Goal: Transaction & Acquisition: Obtain resource

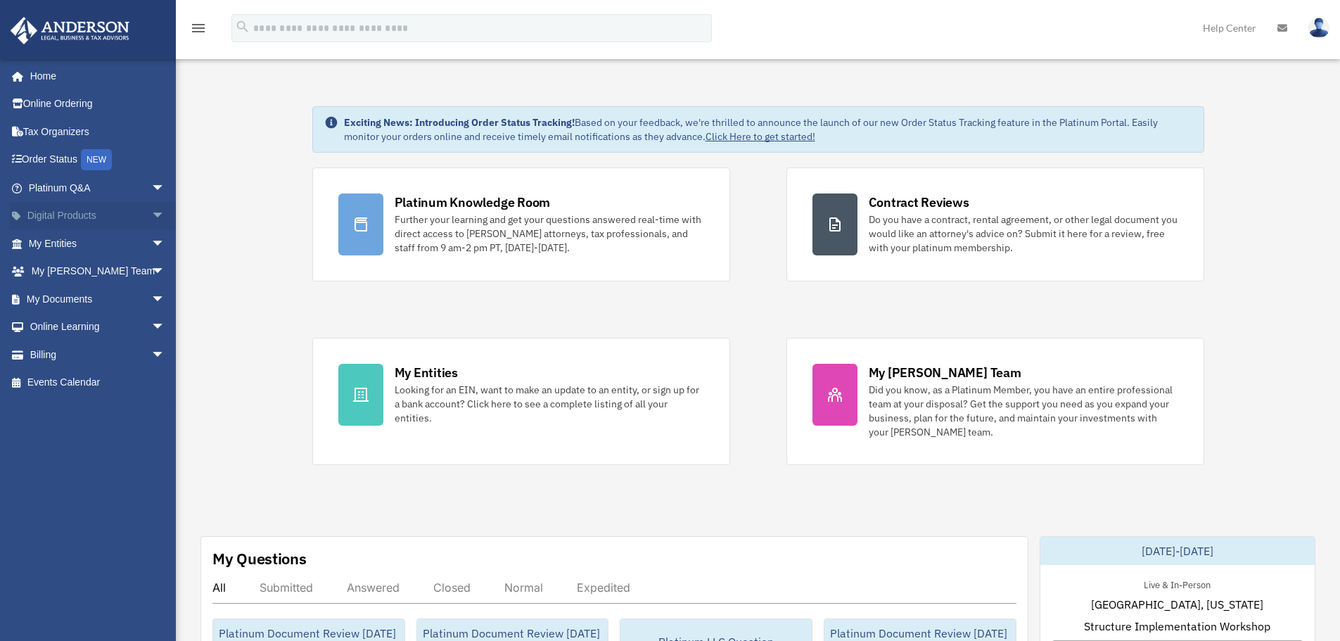
click at [151, 212] on span "arrow_drop_down" at bounding box center [165, 216] width 28 height 29
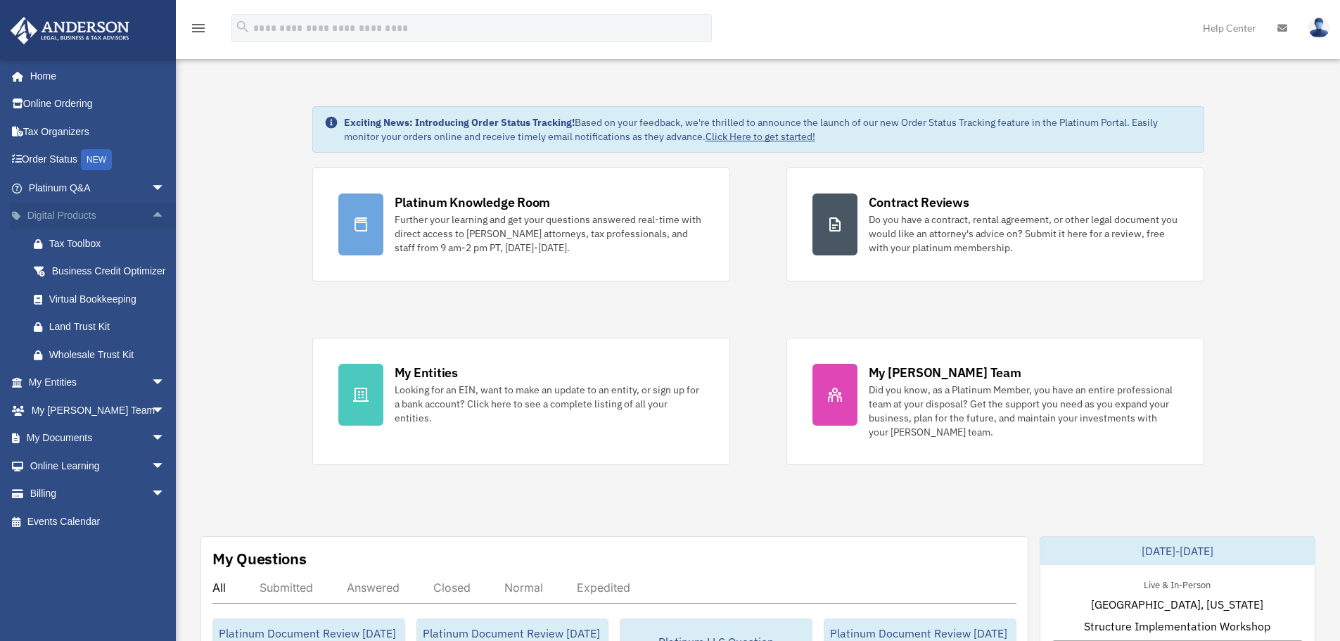
click at [151, 212] on span "arrow_drop_up" at bounding box center [165, 216] width 28 height 29
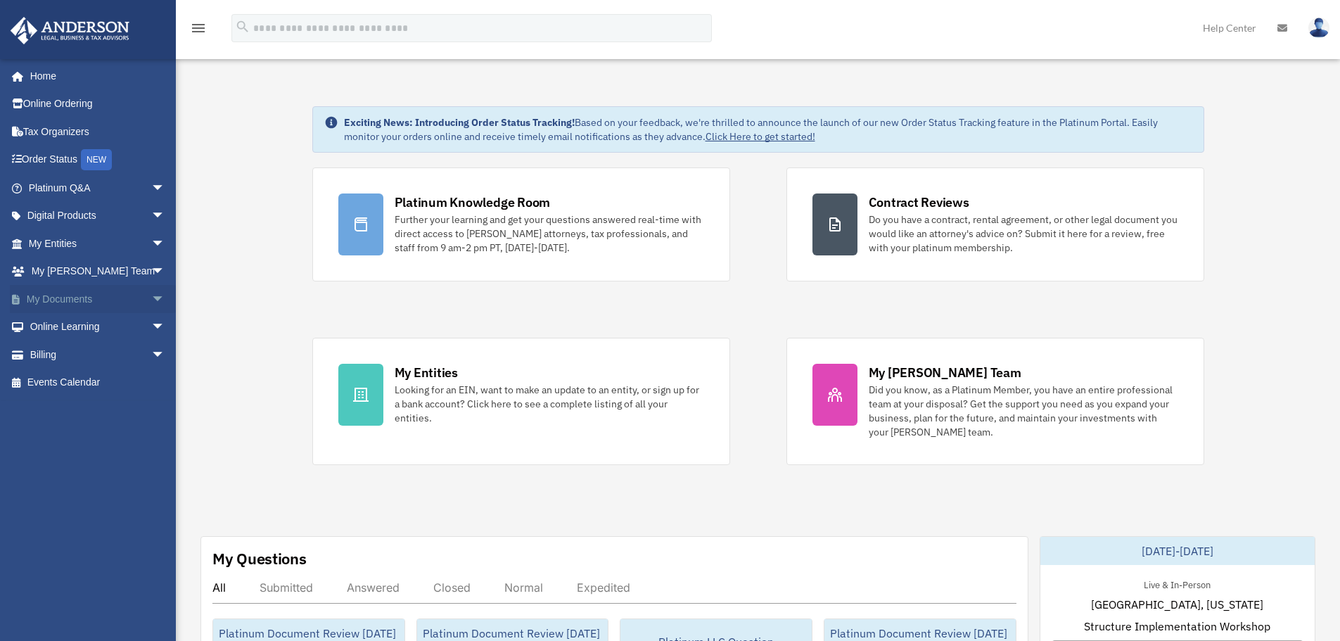
click at [151, 294] on span "arrow_drop_down" at bounding box center [165, 299] width 28 height 29
click at [84, 385] on link "Forms Library" at bounding box center [103, 383] width 167 height 28
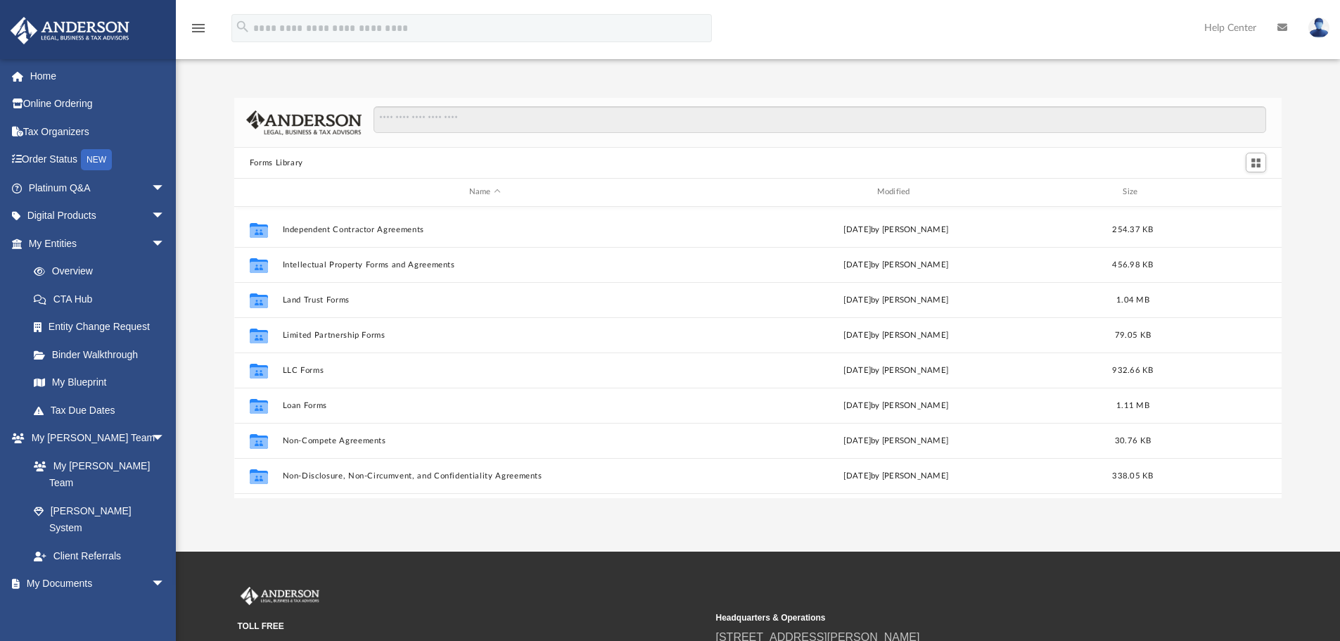
scroll to position [563, 0]
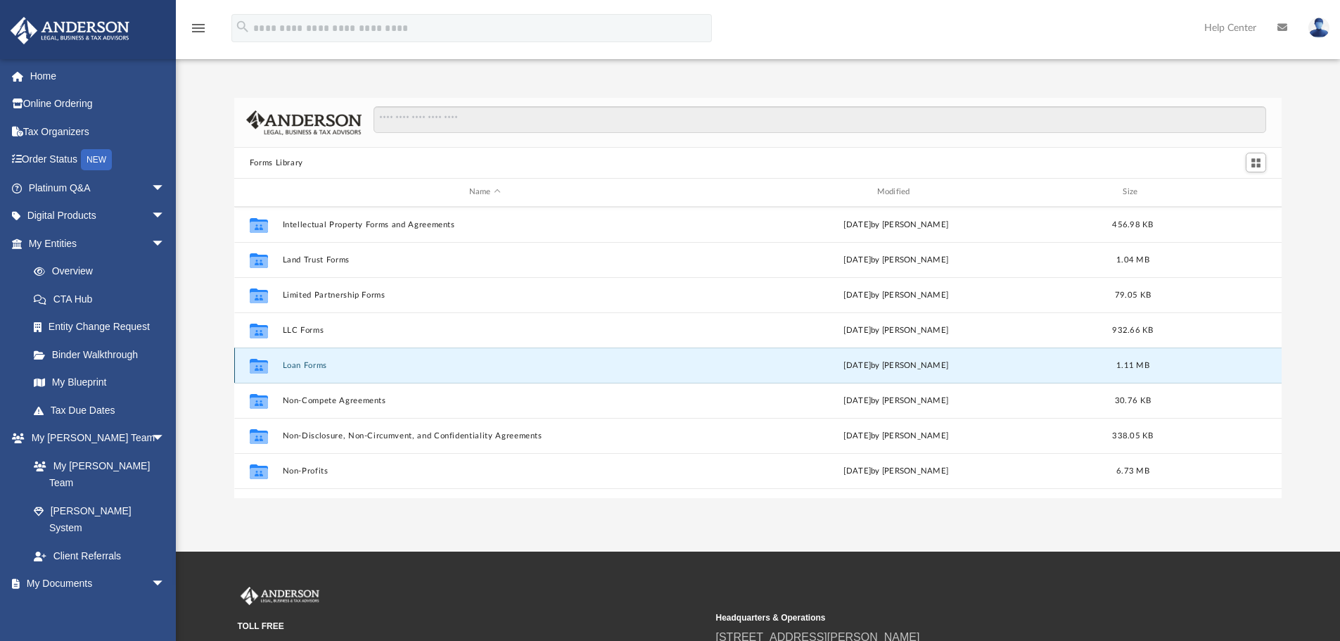
click at [298, 366] on button "Loan Forms" at bounding box center [484, 365] width 405 height 9
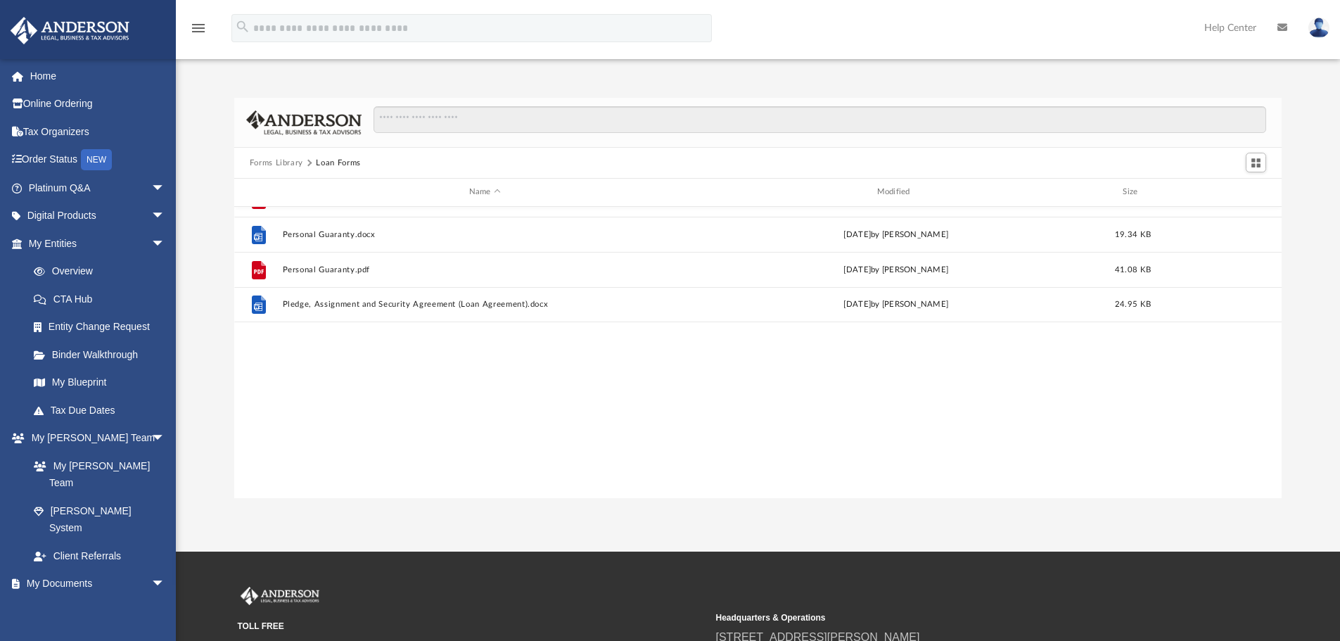
scroll to position [0, 0]
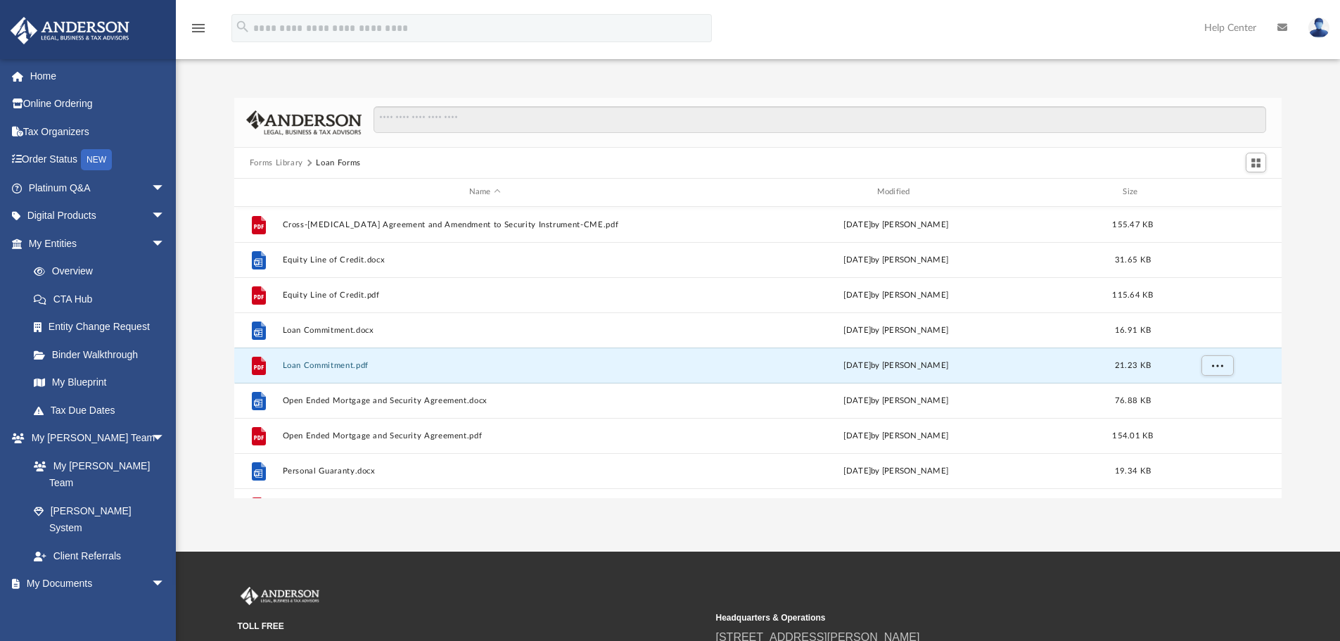
click at [302, 364] on button "Loan Commitment.pdf" at bounding box center [484, 365] width 405 height 9
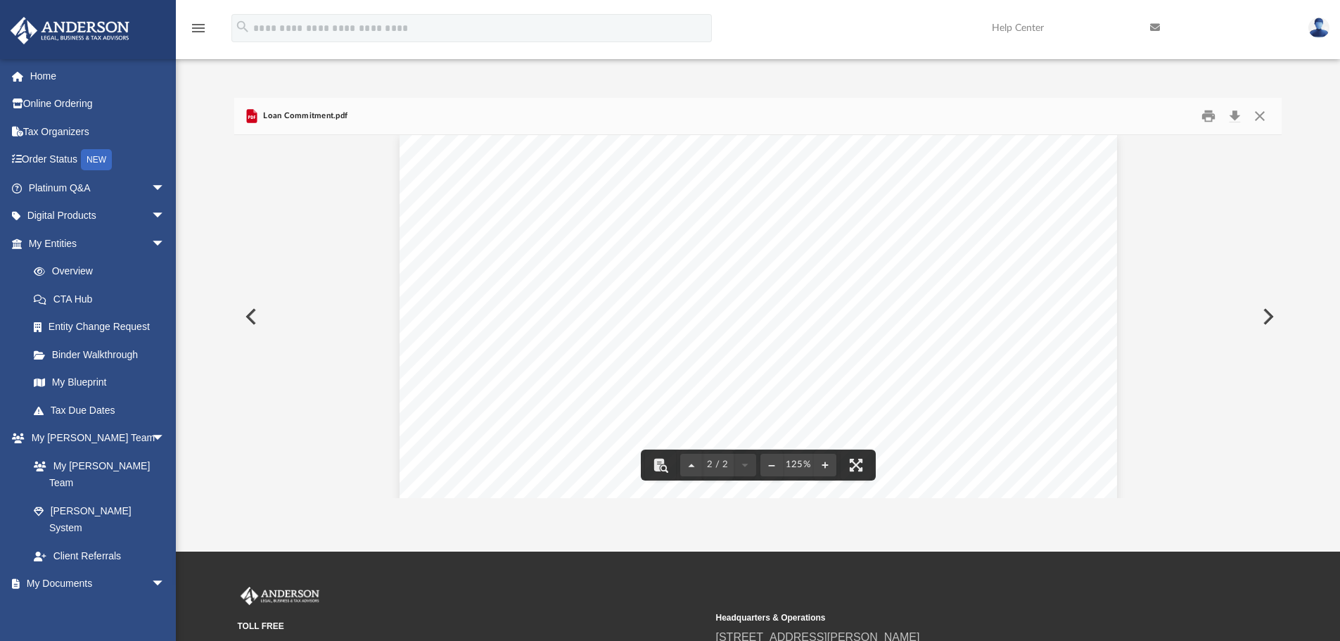
scroll to position [985, 0]
click at [1258, 114] on button "Close" at bounding box center [1259, 116] width 25 height 22
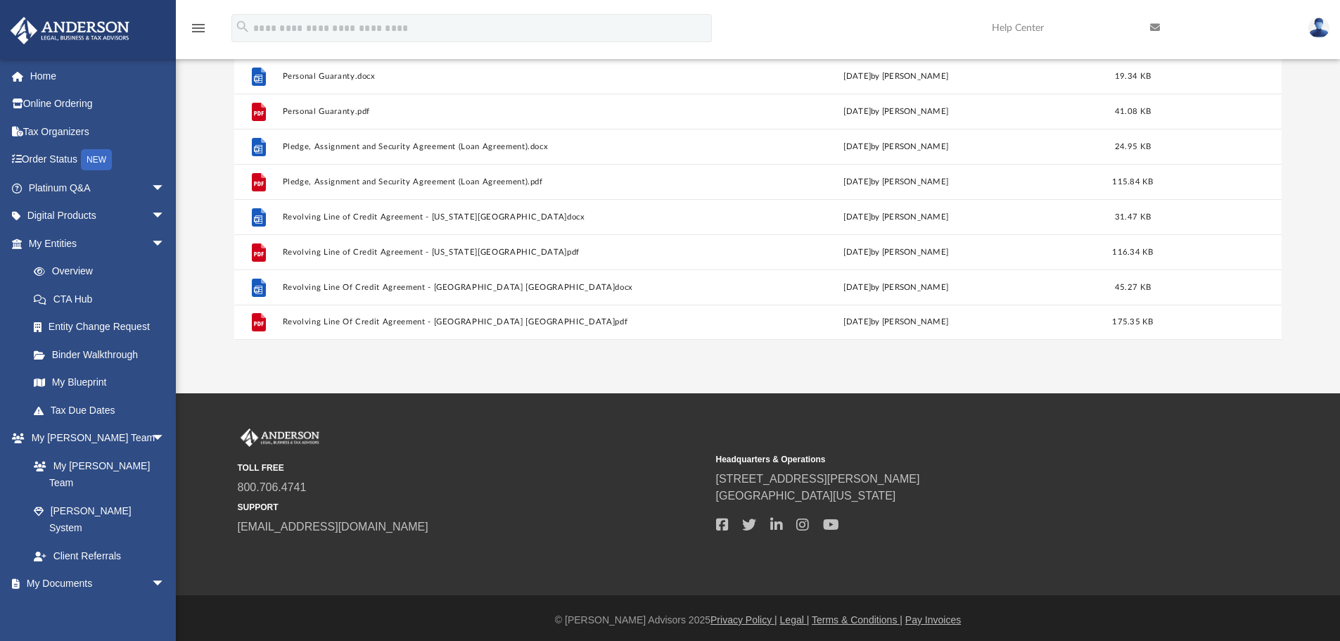
scroll to position [22, 0]
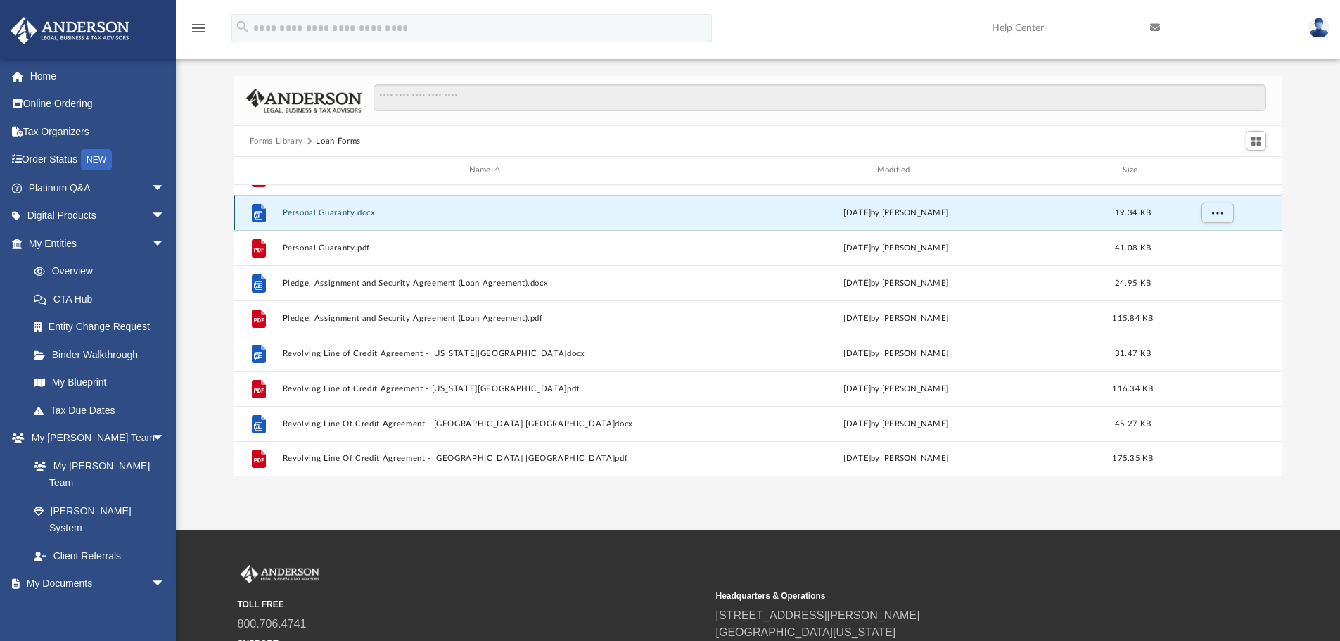
click at [320, 208] on button "Personal Guaranty.docx" at bounding box center [484, 212] width 405 height 9
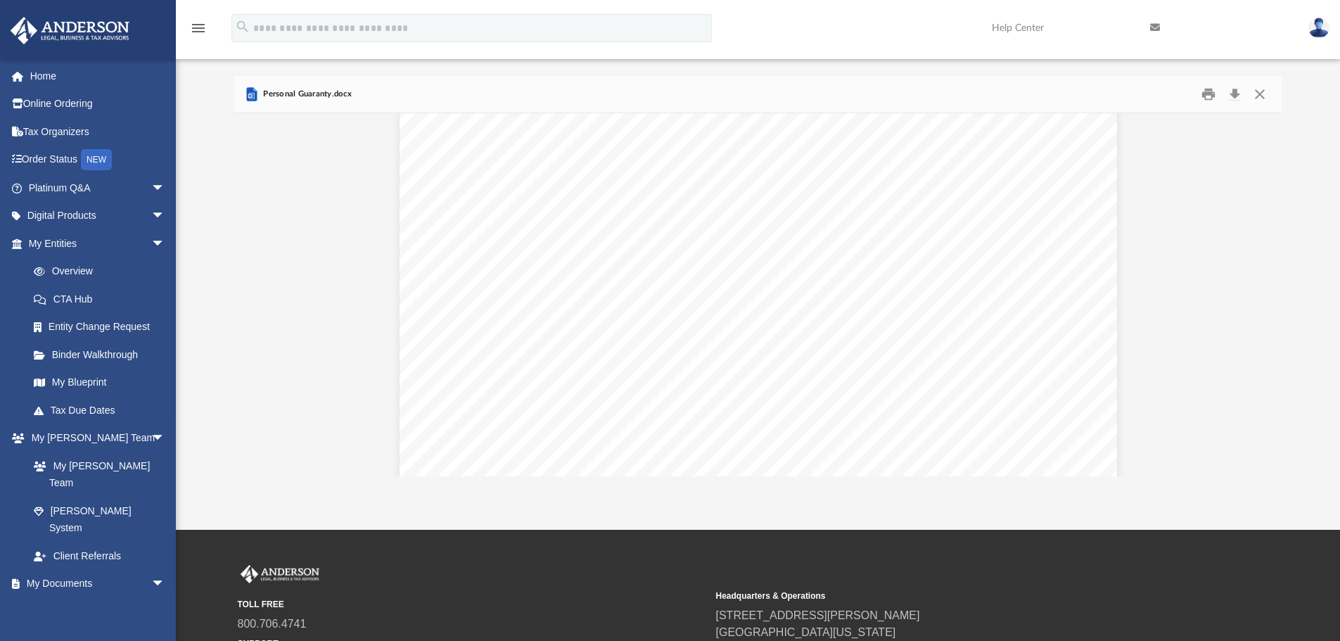
scroll to position [141, 0]
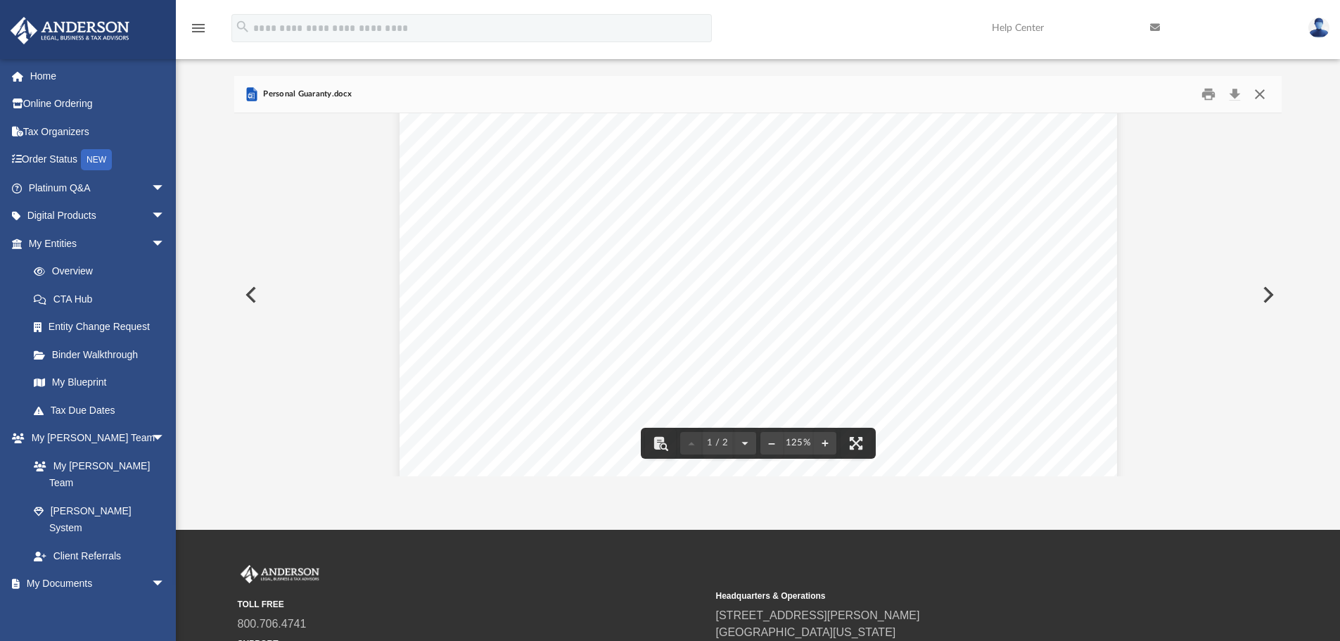
click at [1256, 94] on button "Close" at bounding box center [1259, 95] width 25 height 22
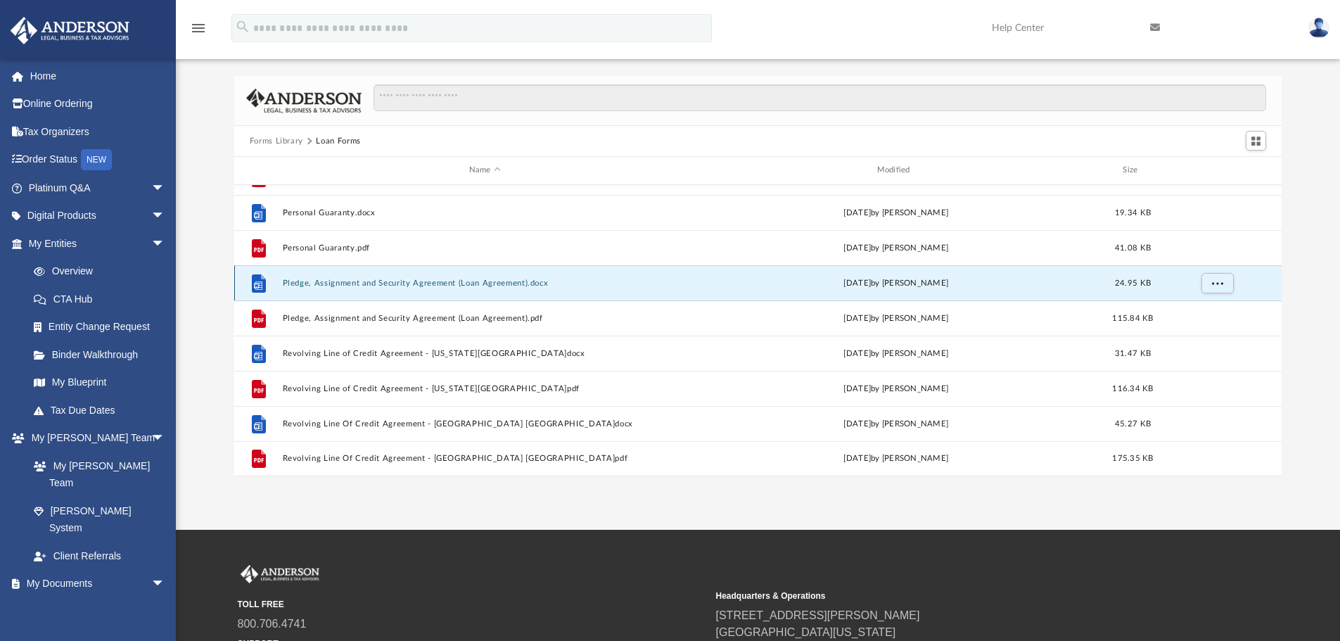
click at [312, 281] on button "Pledge, Assignment and Security Agreement (Loan Agreement).docx" at bounding box center [484, 283] width 405 height 9
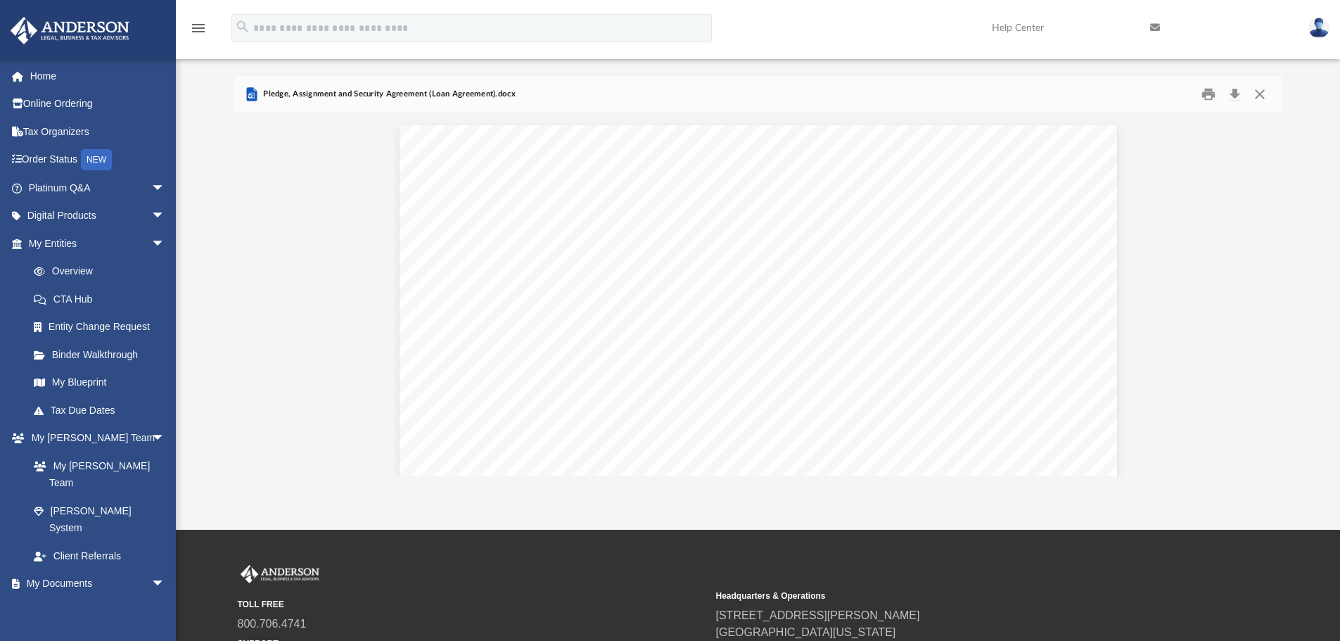
scroll to position [7596, 0]
click at [1232, 92] on button "Download" at bounding box center [1234, 95] width 25 height 22
